Goal: Task Accomplishment & Management: Complete application form

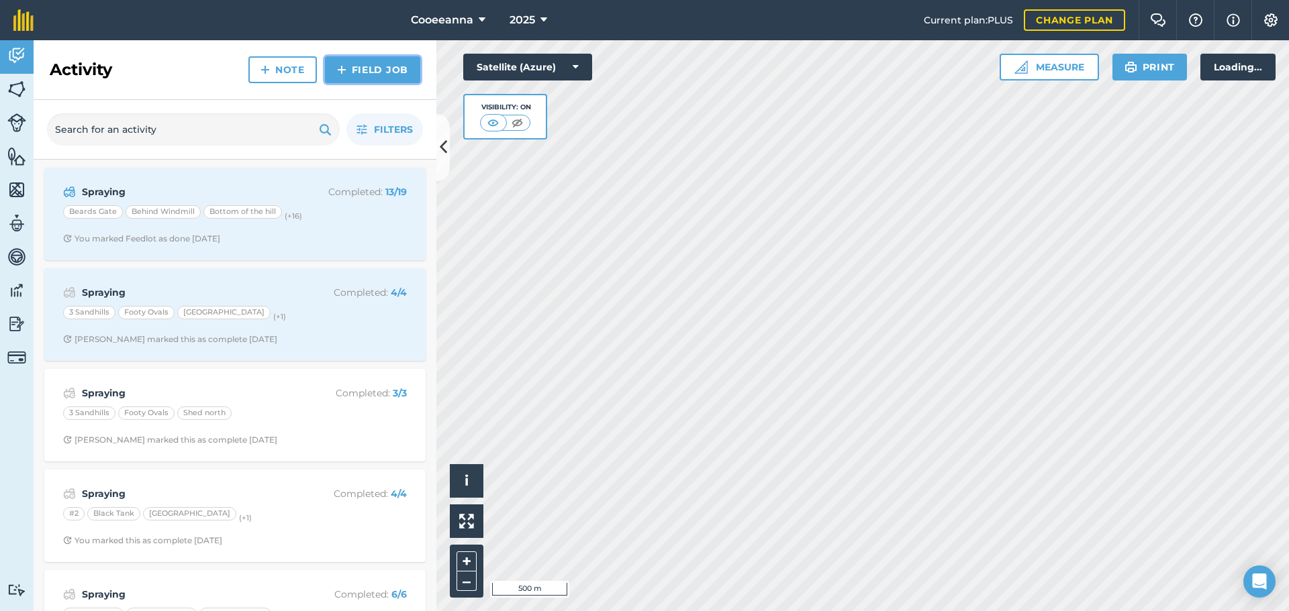
click at [397, 72] on link "Field Job" at bounding box center [372, 69] width 95 height 27
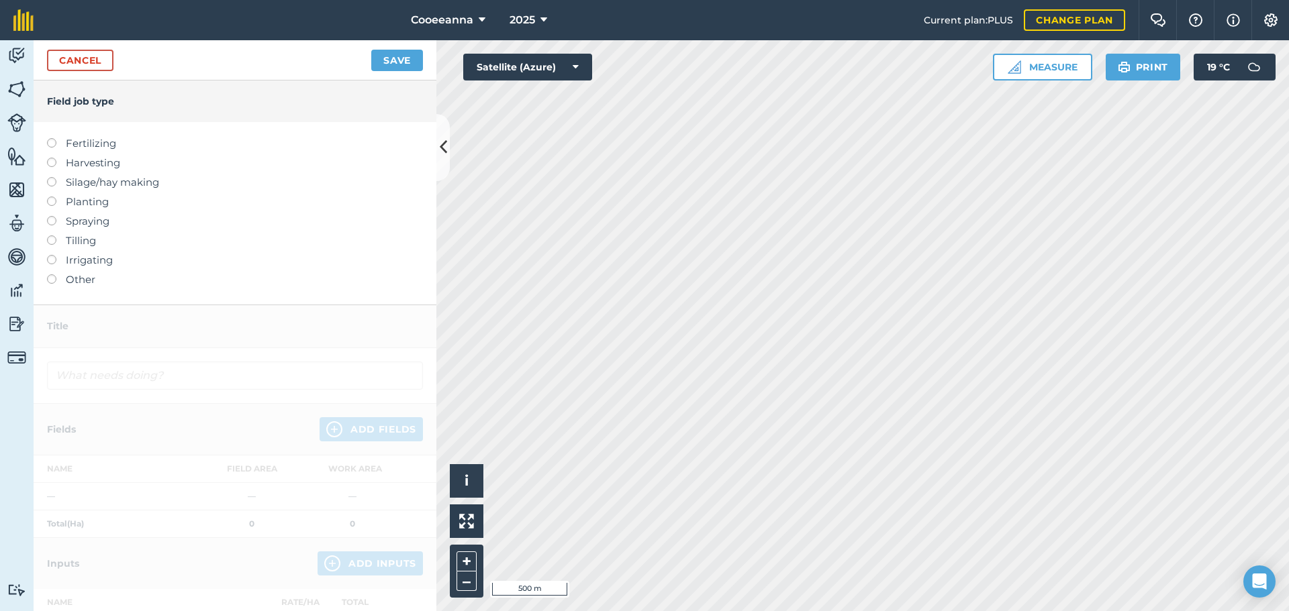
click at [68, 217] on label "Spraying" at bounding box center [235, 221] width 376 height 16
type input "Spraying"
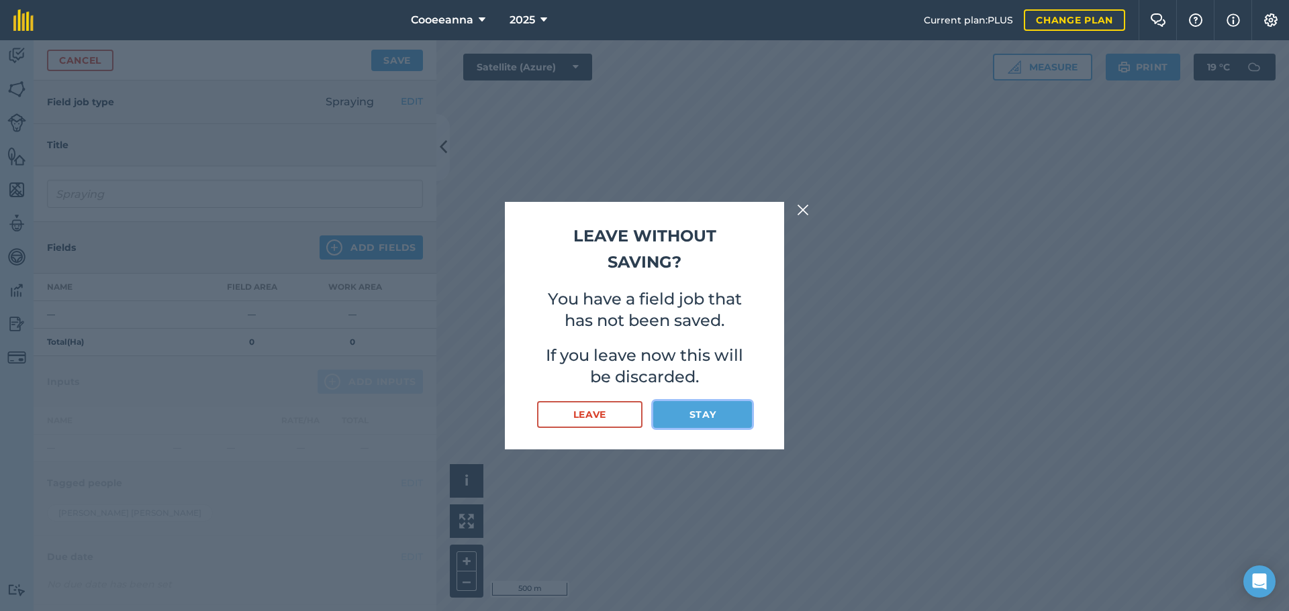
click at [711, 419] on button "Stay" at bounding box center [702, 414] width 99 height 27
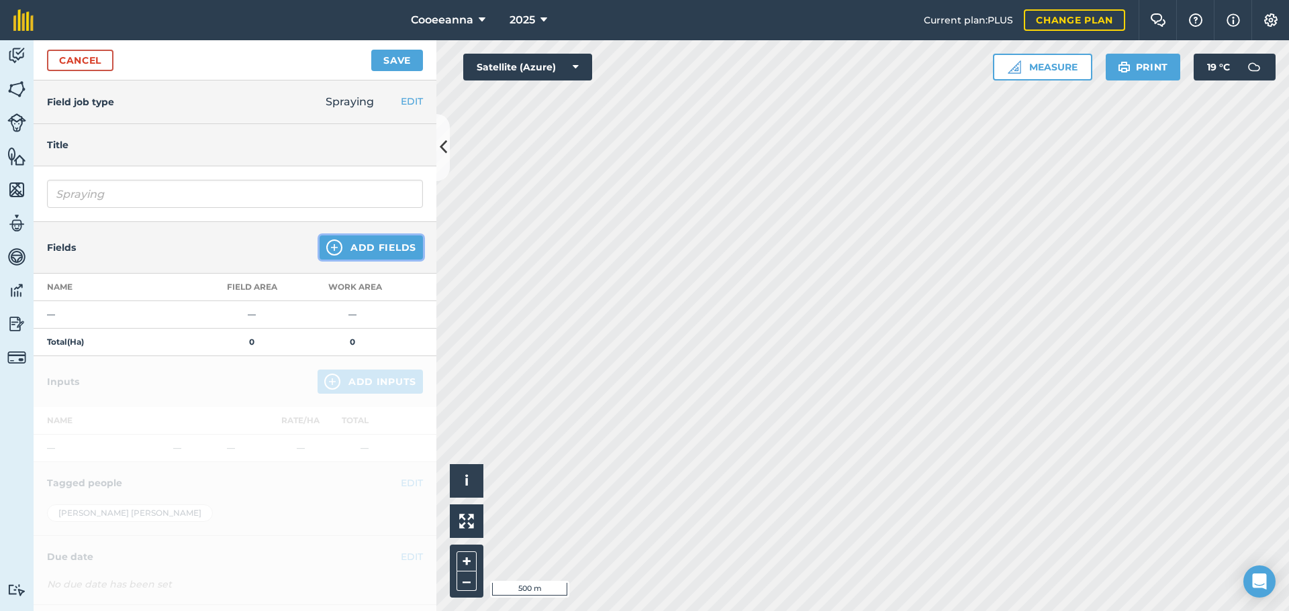
click at [401, 254] on button "Add Fields" at bounding box center [370, 248] width 103 height 24
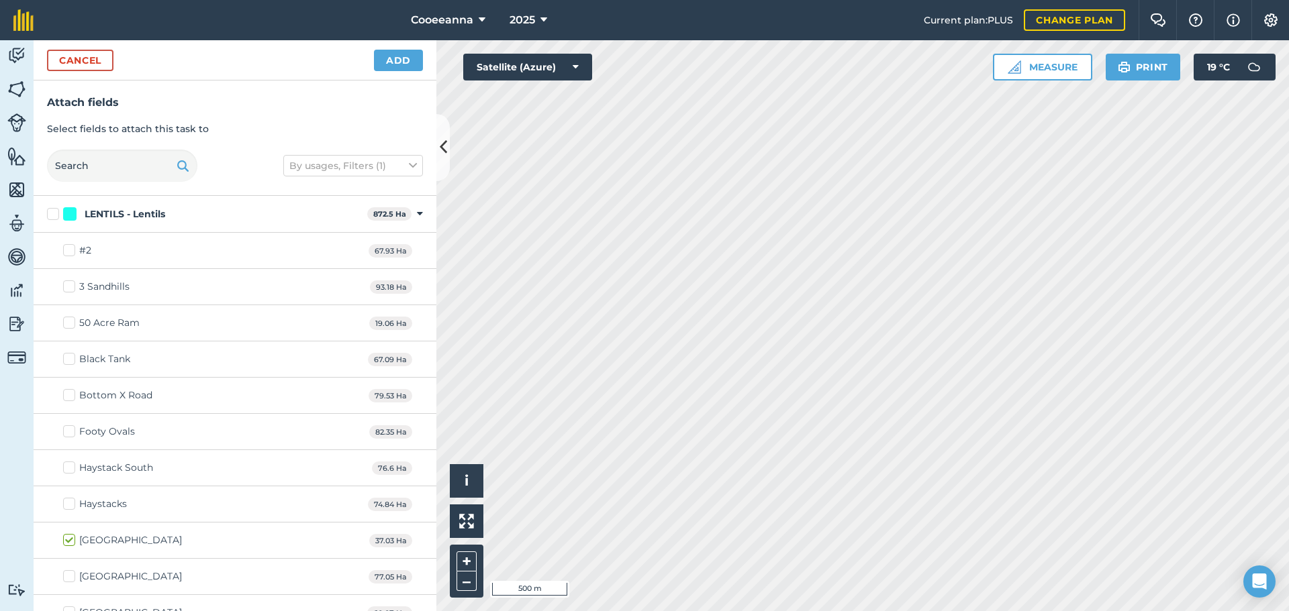
checkbox input "true"
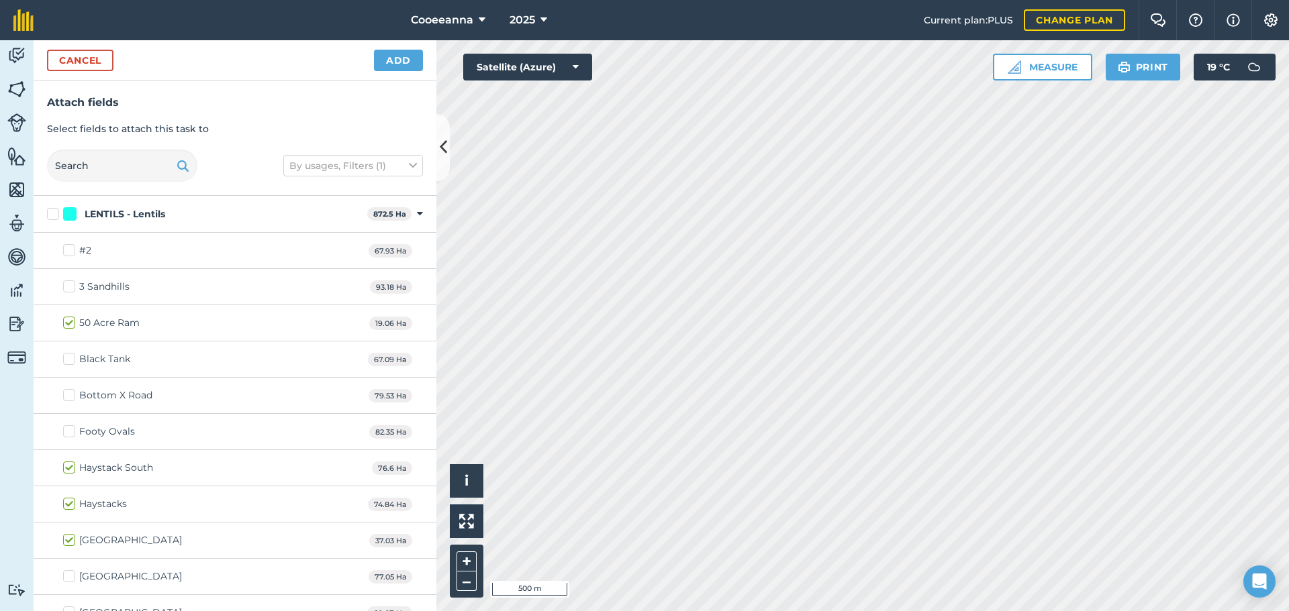
click at [58, 209] on label "LENTILS - Lentils" at bounding box center [204, 214] width 315 height 14
click at [56, 209] on input "LENTILS - Lentils" at bounding box center [51, 211] width 9 height 9
checkbox input "true"
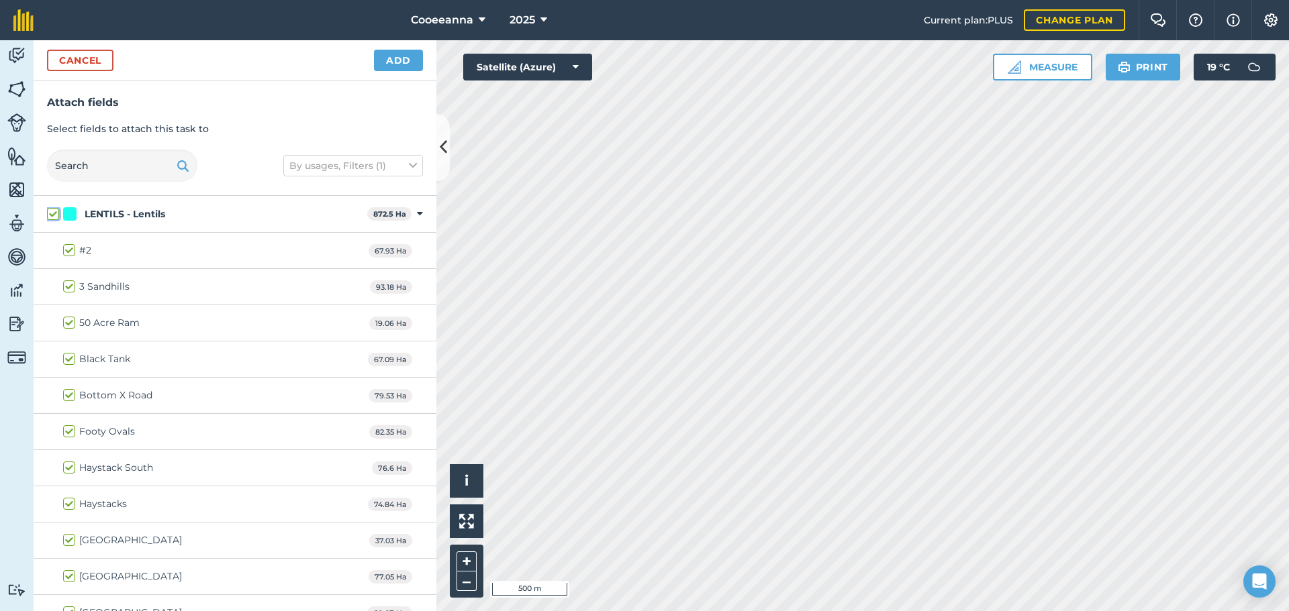
checkbox input "true"
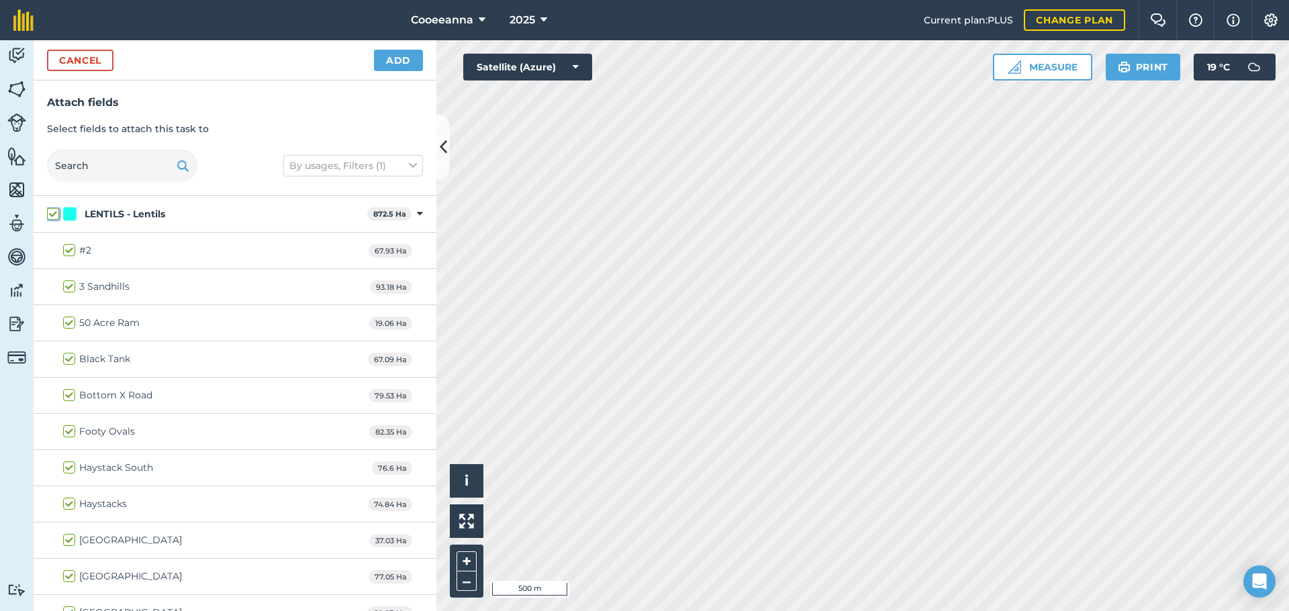
checkbox input "true"
click at [387, 62] on button "Add" at bounding box center [398, 60] width 49 height 21
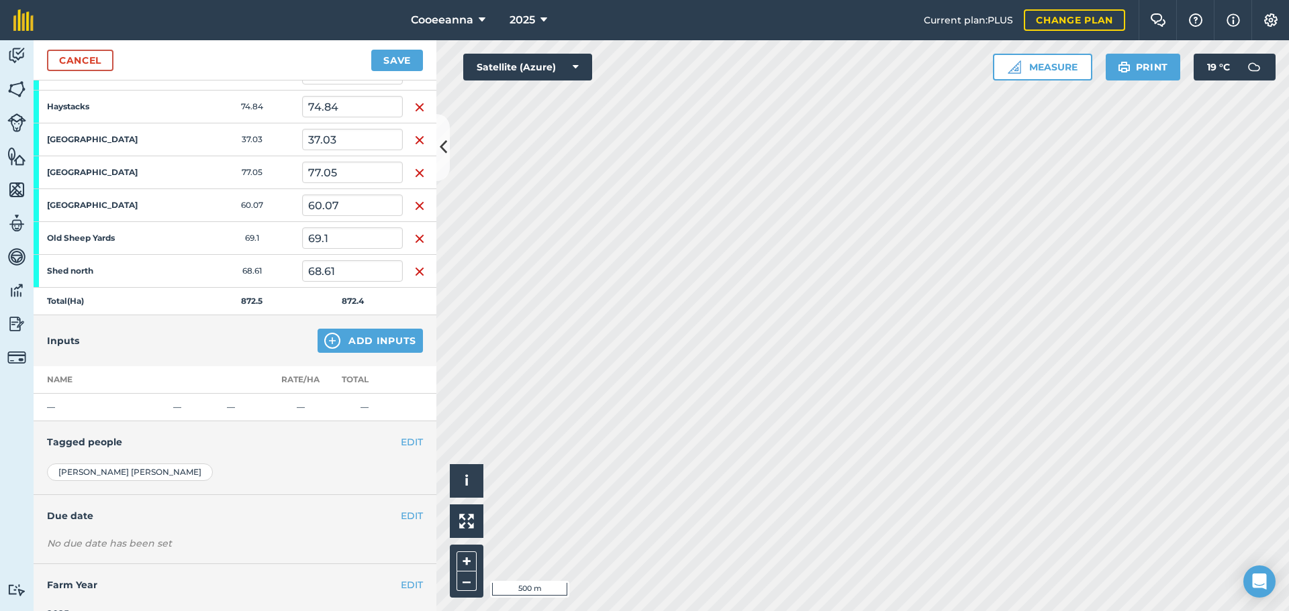
scroll to position [465, 0]
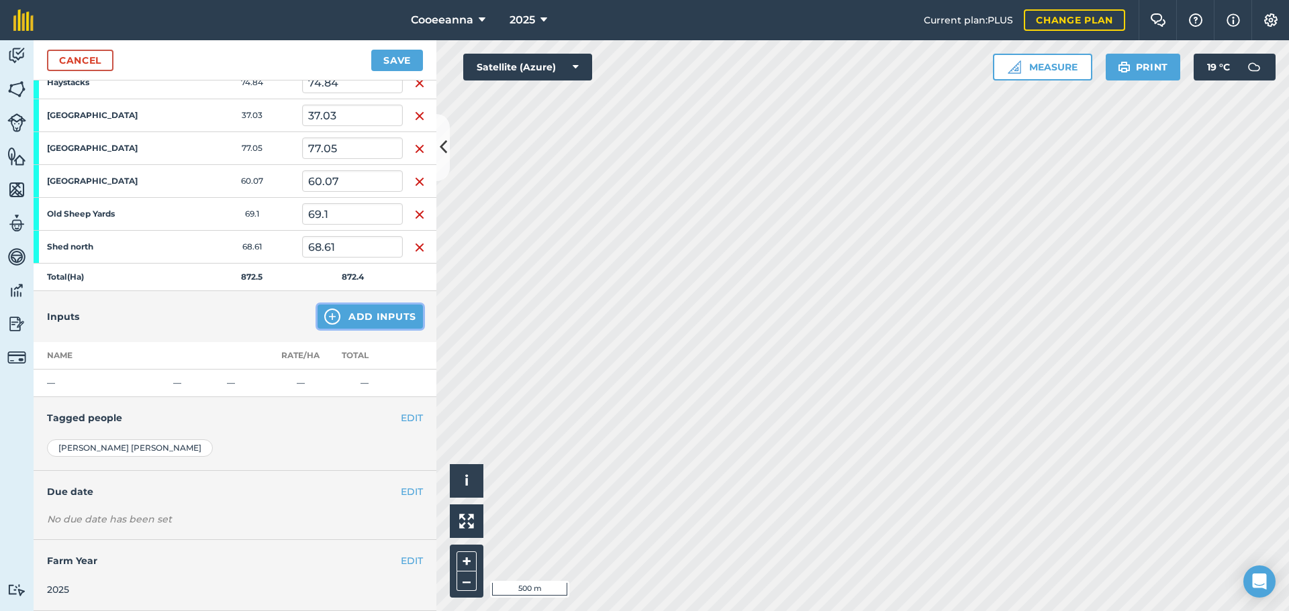
click at [362, 313] on button "Add Inputs" at bounding box center [369, 317] width 105 height 24
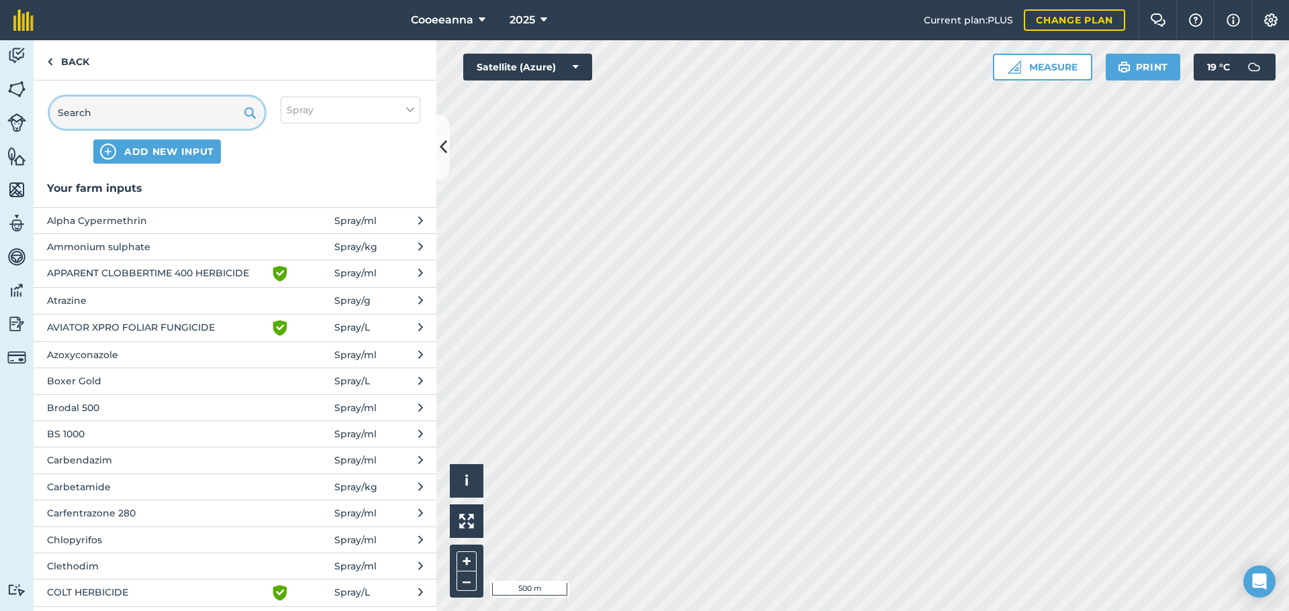
click at [121, 105] on input "text" at bounding box center [157, 113] width 215 height 32
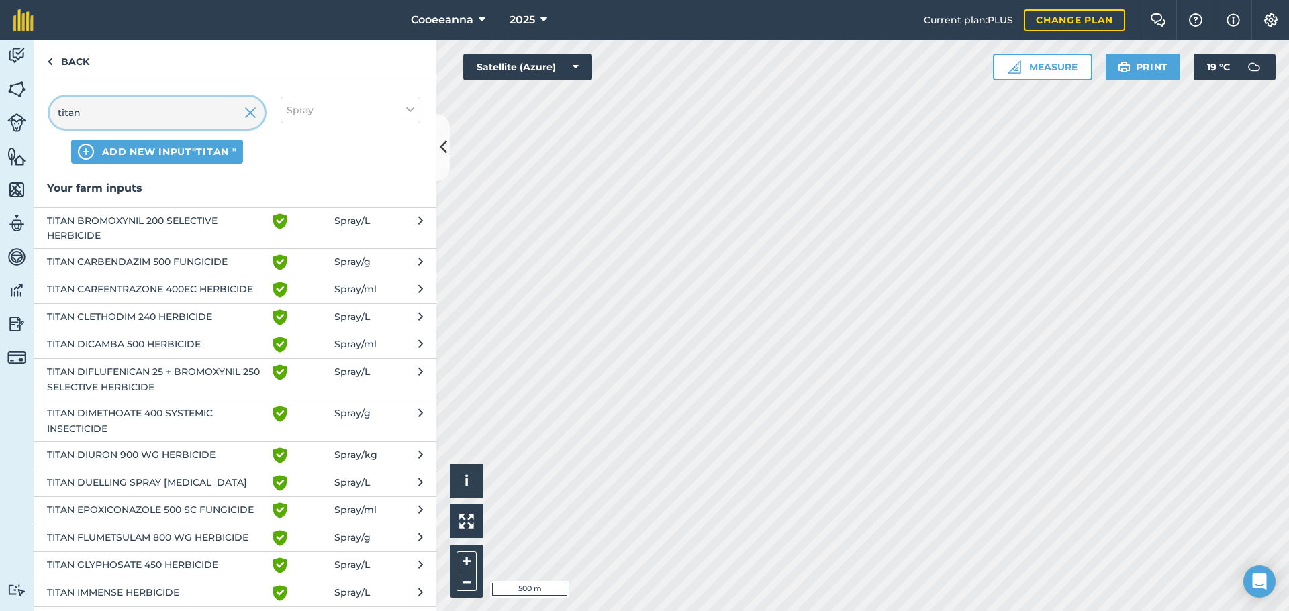
type input "titan"
click at [141, 264] on span "TITAN CARBENDAZIM 500 FUNGICIDE" at bounding box center [156, 262] width 219 height 16
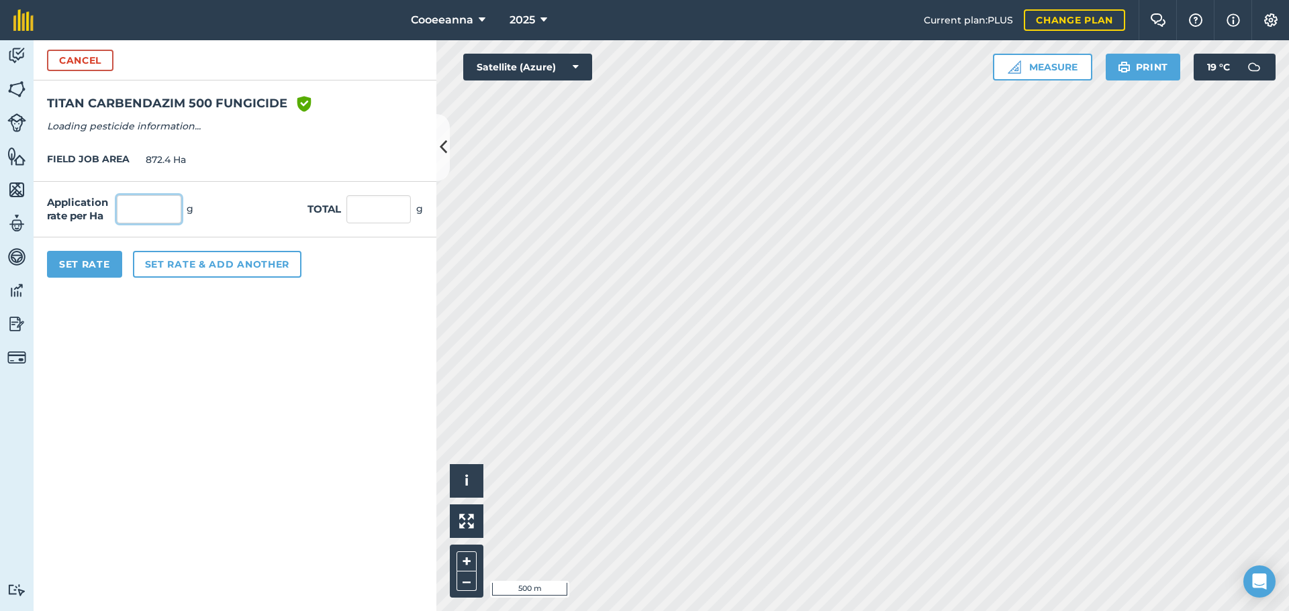
click at [138, 217] on input "text" at bounding box center [149, 209] width 64 height 28
type input "500"
type input "436,200"
click at [100, 258] on button "Set Rate" at bounding box center [84, 264] width 75 height 27
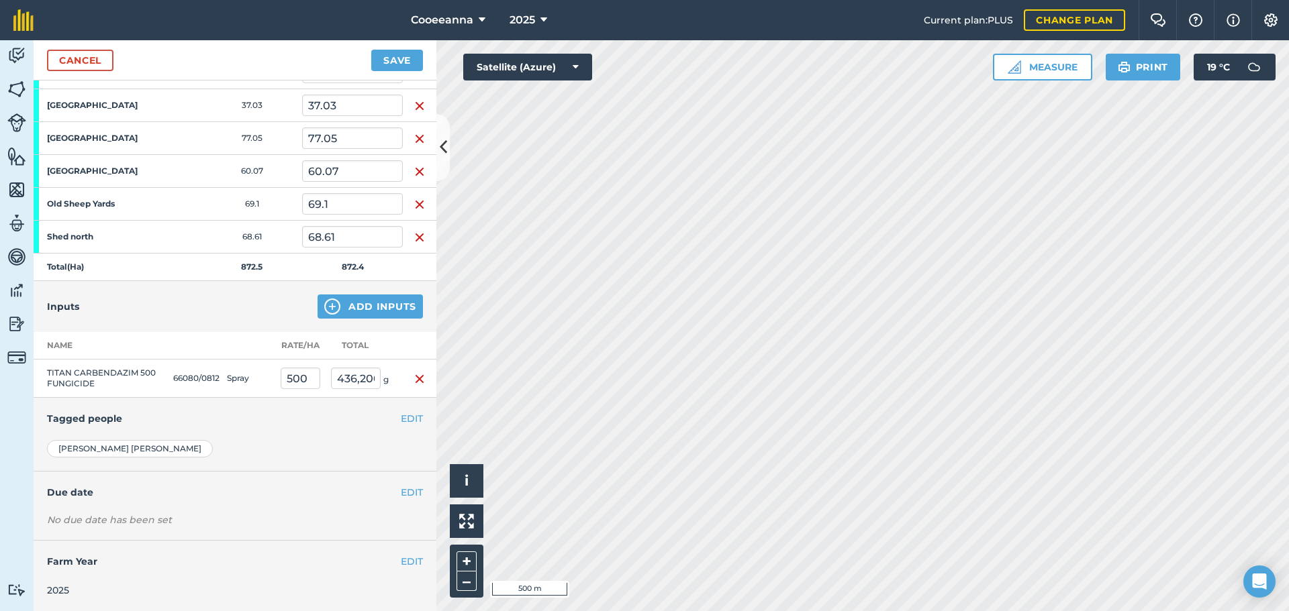
scroll to position [476, 0]
click at [375, 68] on button "Save" at bounding box center [397, 60] width 52 height 21
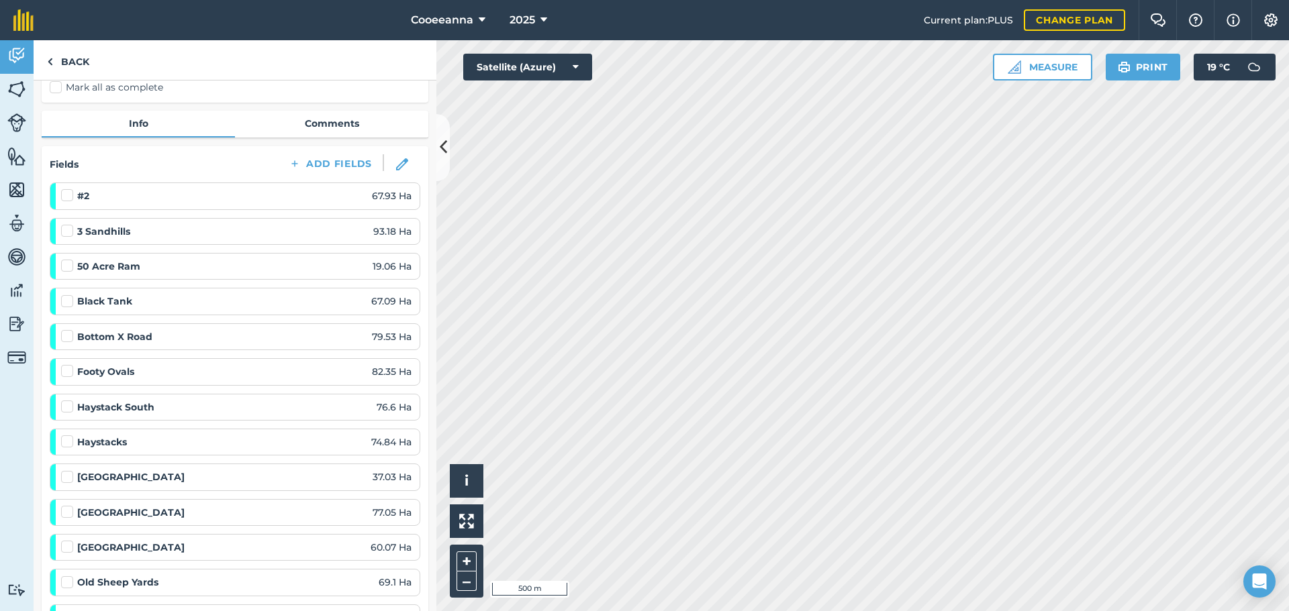
scroll to position [134, 0]
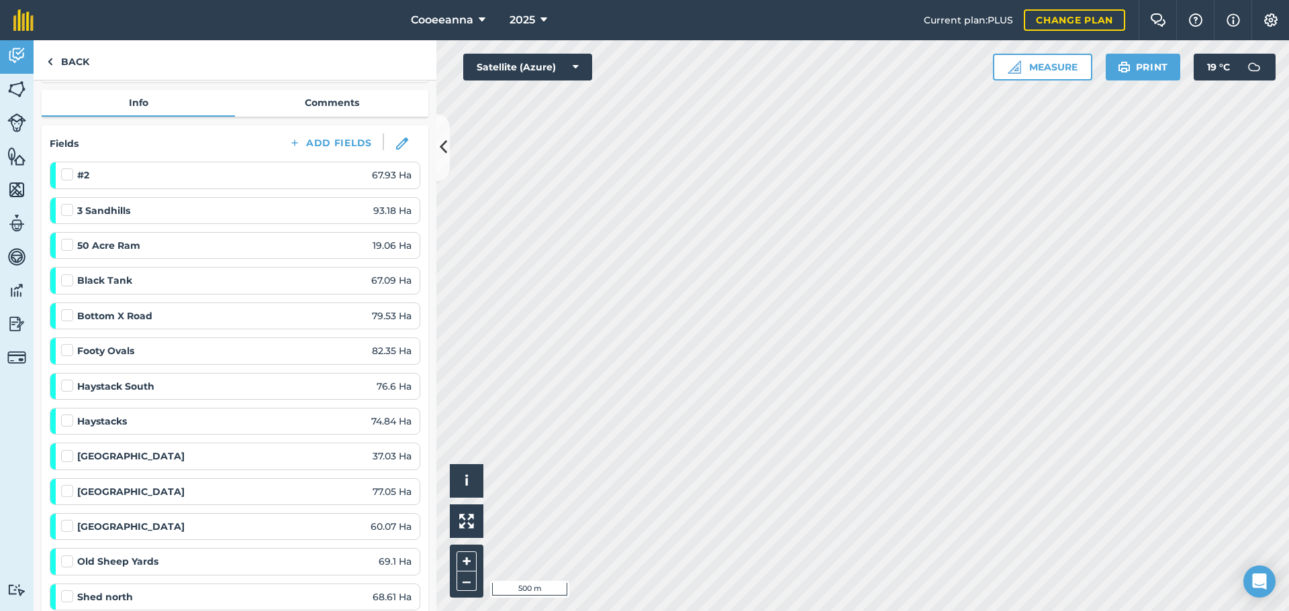
click at [67, 450] on label at bounding box center [69, 450] width 16 height 0
click at [67, 458] on input "checkbox" at bounding box center [65, 454] width 9 height 9
checkbox input "false"
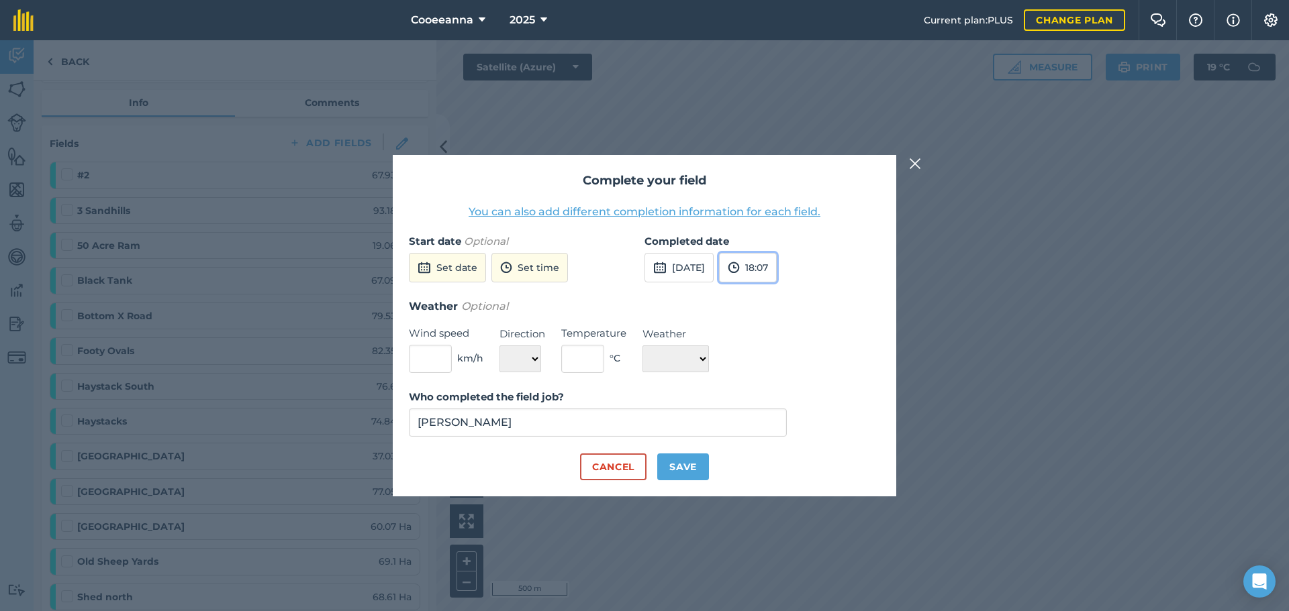
click at [777, 268] on button "18:07" at bounding box center [748, 268] width 58 height 30
click at [774, 301] on button "15:30" at bounding box center [750, 296] width 63 height 21
click at [430, 362] on input "text" at bounding box center [430, 359] width 43 height 28
type input "12"
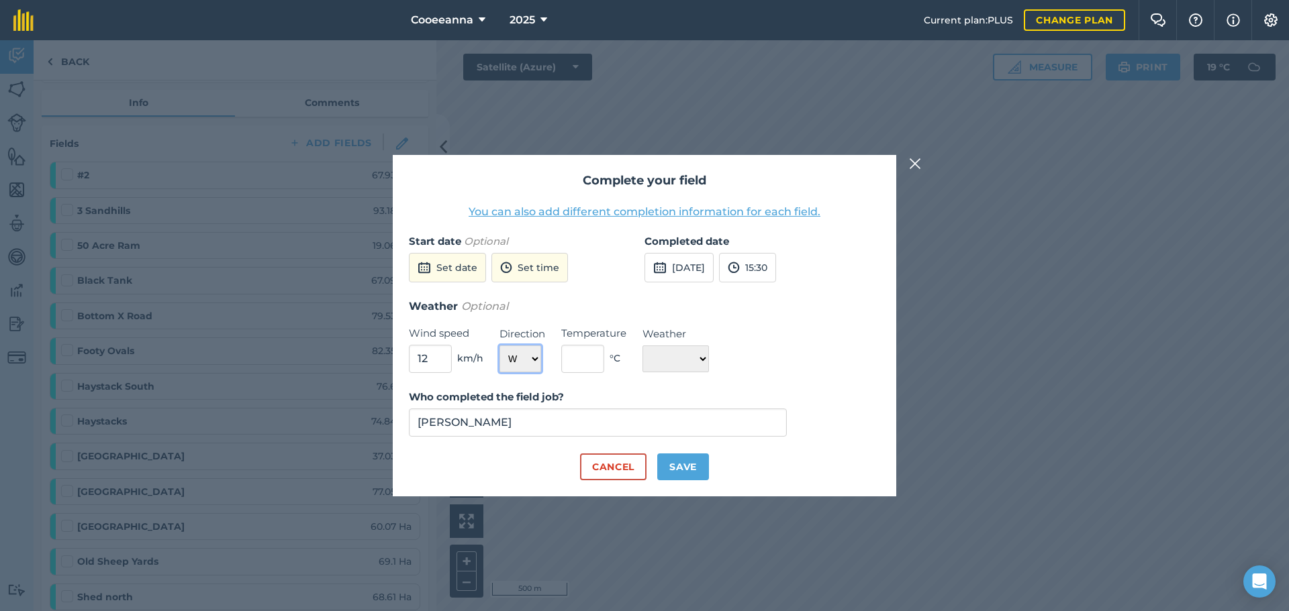
select select "NW"
type input "18"
select select "Sunny"
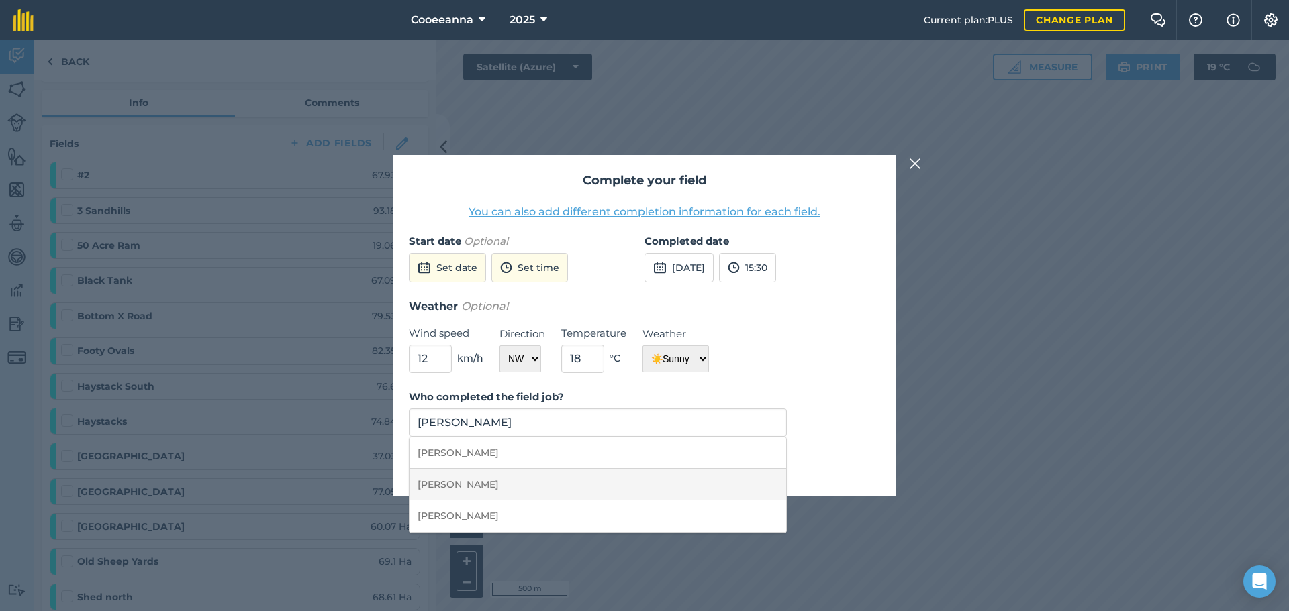
click at [647, 483] on li "[PERSON_NAME]" at bounding box center [597, 485] width 377 height 32
type input "[PERSON_NAME]"
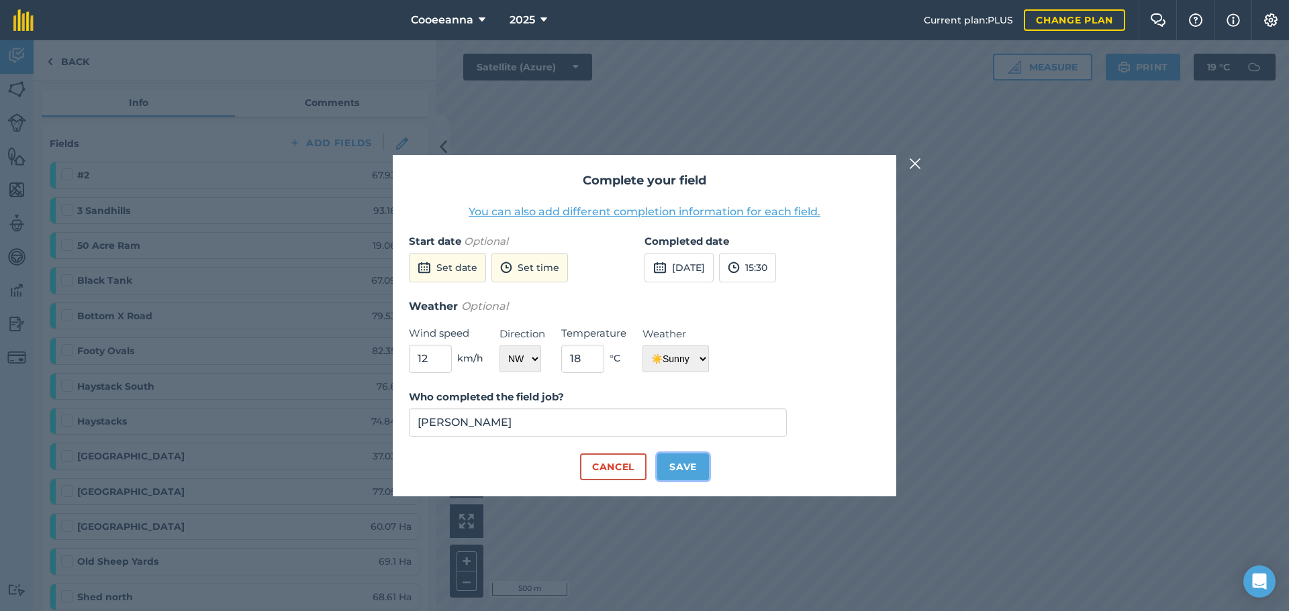
click at [681, 454] on button "Save" at bounding box center [683, 467] width 52 height 27
checkbox input "true"
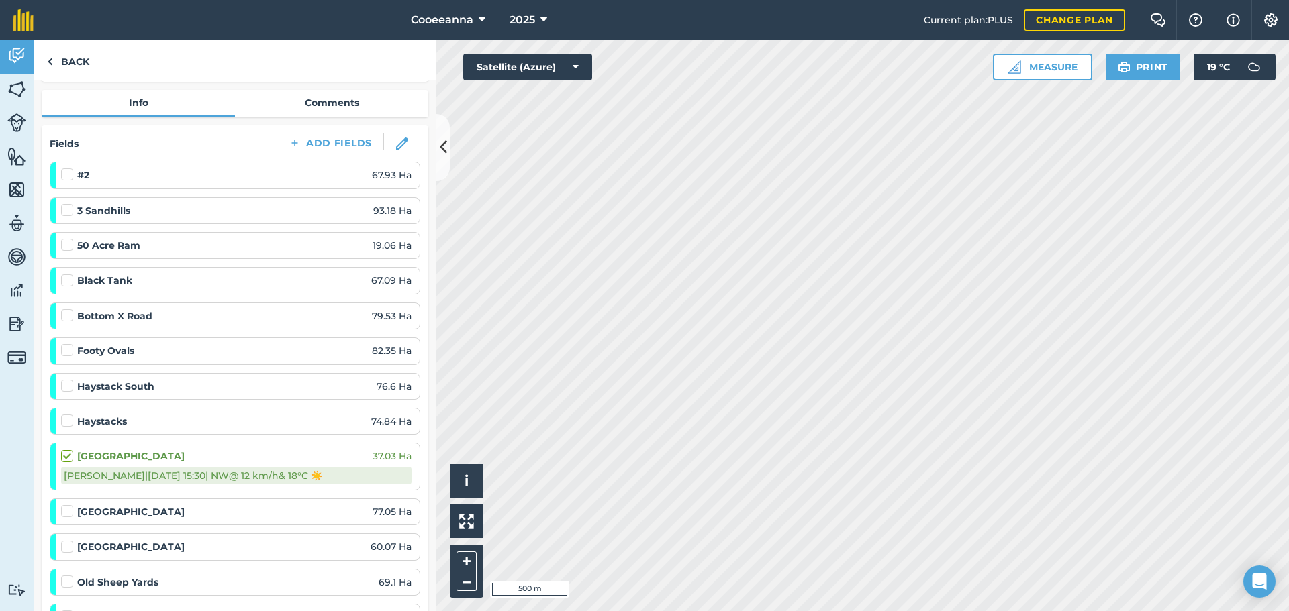
click at [67, 414] on label at bounding box center [69, 414] width 16 height 0
click at [67, 417] on input "checkbox" at bounding box center [65, 418] width 9 height 9
checkbox input "false"
select select "NW"
select select "Sunny"
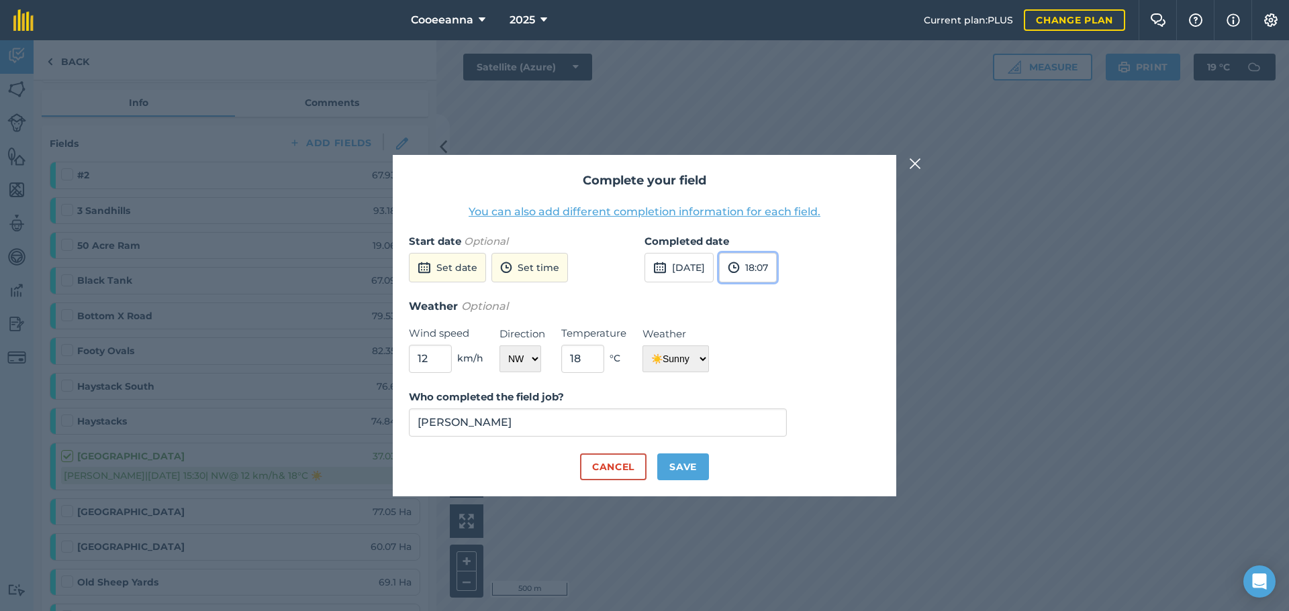
click at [773, 258] on button "18:07" at bounding box center [748, 268] width 58 height 30
click at [782, 350] on button "18:30" at bounding box center [750, 358] width 63 height 21
click at [697, 465] on button "Save" at bounding box center [683, 467] width 52 height 27
checkbox input "true"
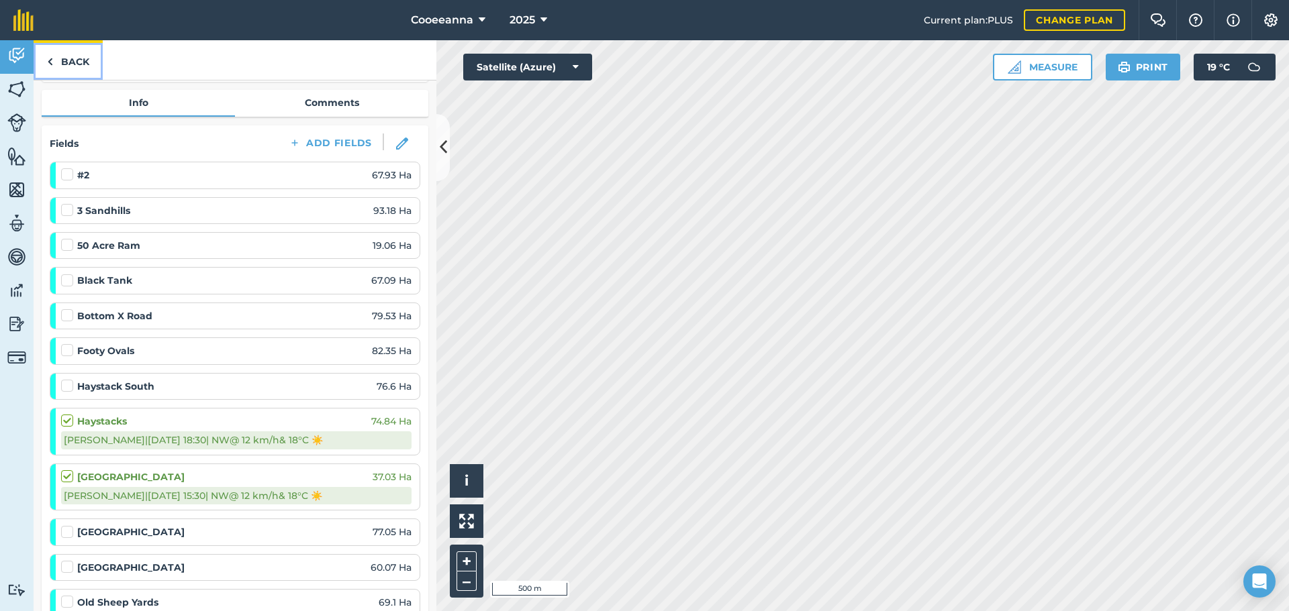
click at [62, 62] on link "Back" at bounding box center [68, 60] width 69 height 40
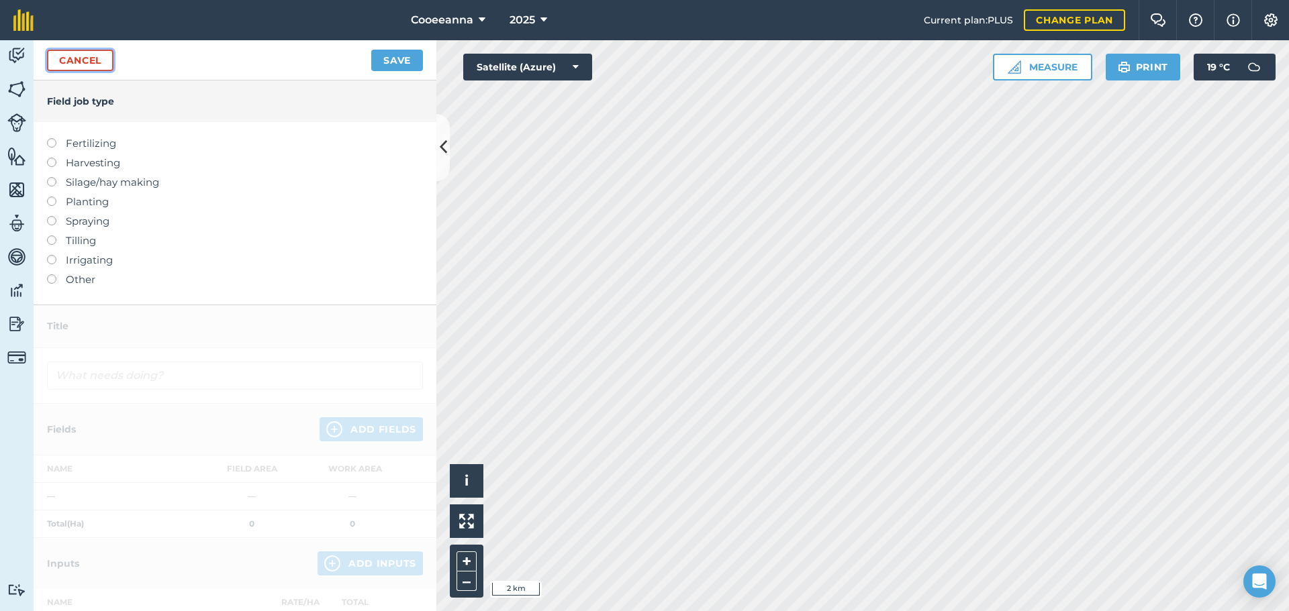
click at [102, 54] on link "Cancel" at bounding box center [80, 60] width 66 height 21
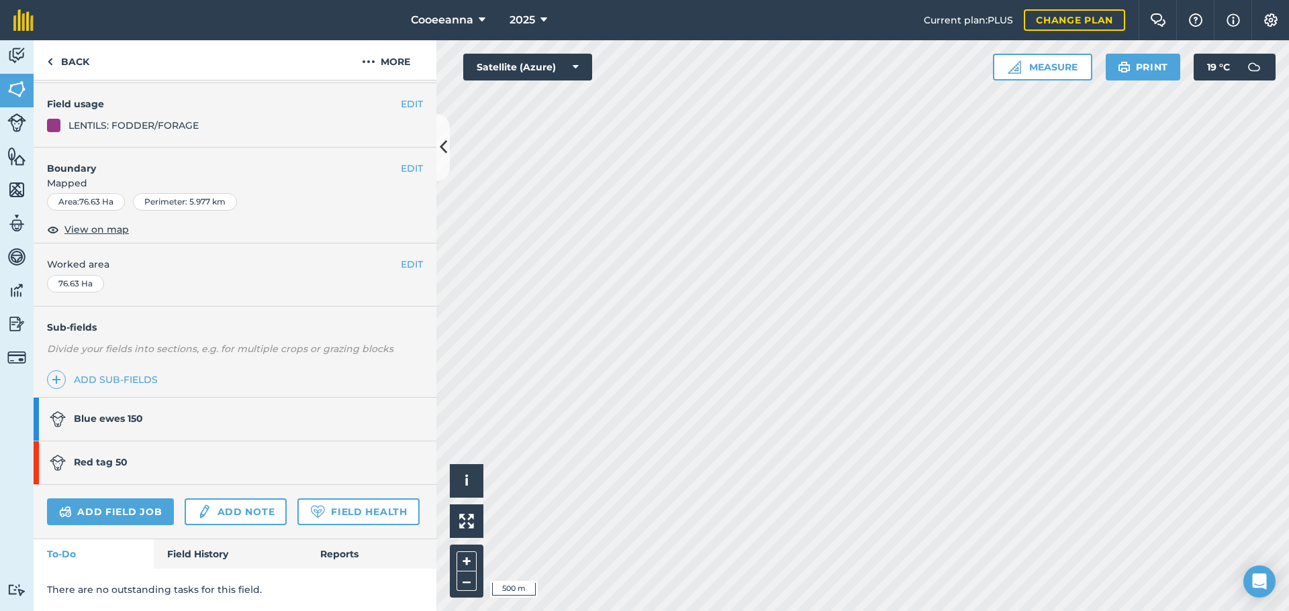
scroll to position [146, 0]
